Goal: Complete application form: Complete application form

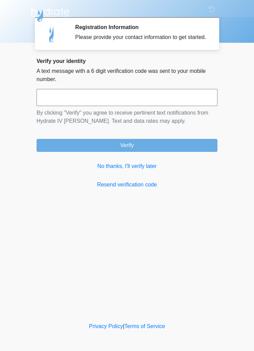
click at [134, 170] on link "No thanks, I'll verify later" at bounding box center [127, 166] width 181 height 8
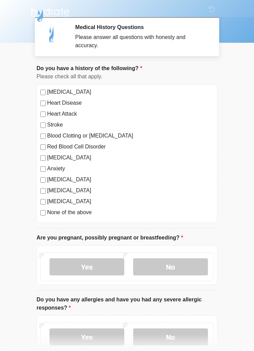
click at [5, 119] on body "‎ ‎ Medical History Questions Please answer all questions with honesty and accu…" at bounding box center [127, 175] width 254 height 351
click at [13, 90] on body "‎ ‎ Medical History Questions Please answer all questions with honesty and accu…" at bounding box center [127, 175] width 254 height 351
click at [231, 74] on body "‎ ‎ Medical History Questions Please answer all questions with honesty and accu…" at bounding box center [127, 175] width 254 height 351
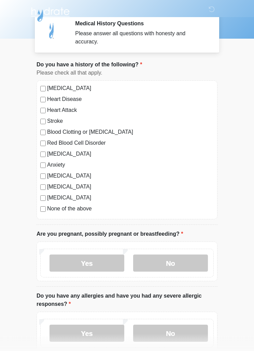
scroll to position [4, 0]
click at [188, 263] on label "No" at bounding box center [170, 262] width 75 height 17
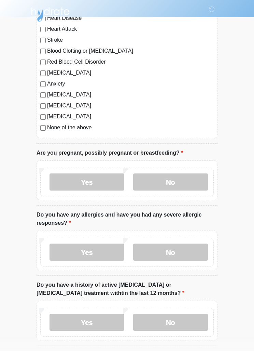
scroll to position [85, 0]
click at [182, 250] on label "No" at bounding box center [170, 251] width 75 height 17
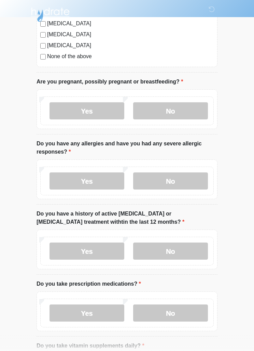
click at [194, 254] on label "No" at bounding box center [170, 250] width 75 height 17
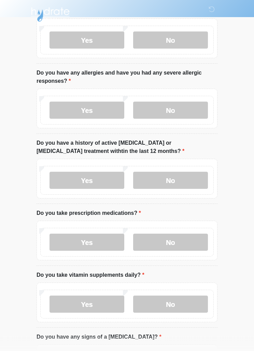
click at [185, 244] on label "No" at bounding box center [170, 242] width 75 height 17
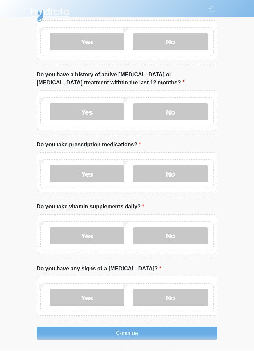
click at [188, 235] on label "No" at bounding box center [170, 235] width 75 height 17
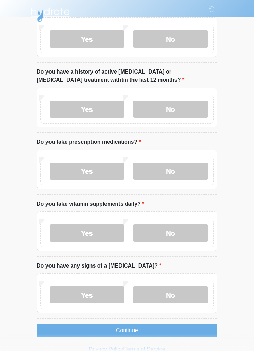
click at [172, 296] on label "No" at bounding box center [170, 294] width 75 height 17
click at [176, 334] on button "Continue" at bounding box center [127, 330] width 181 height 13
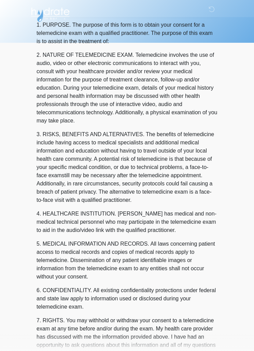
scroll to position [0, 0]
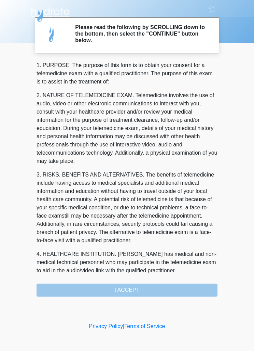
click at [171, 293] on div "1. PURPOSE. The purpose of this form is to obtain your consent for a telemedici…" at bounding box center [127, 178] width 181 height 235
click at [153, 292] on div "1. PURPOSE. The purpose of this form is to obtain your consent for a telemedici…" at bounding box center [127, 178] width 181 height 235
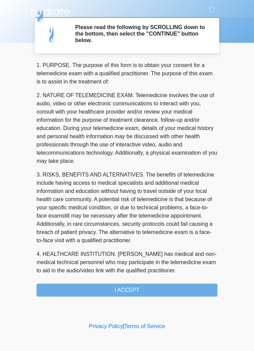
scroll to position [-4, 0]
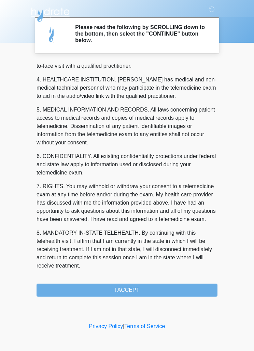
click at [172, 290] on button "I ACCEPT" at bounding box center [127, 289] width 181 height 13
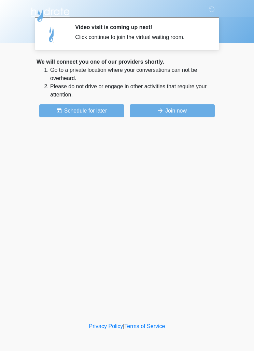
click at [199, 110] on button "Join now" at bounding box center [172, 110] width 85 height 13
